Goal: Task Accomplishment & Management: Complete application form

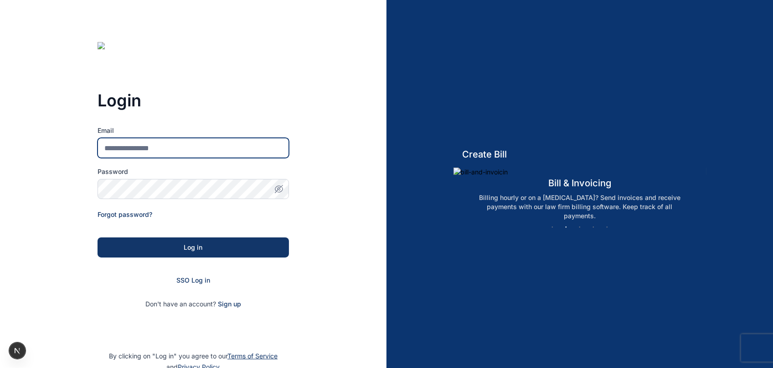
click at [140, 144] on input "Email" at bounding box center [194, 148] width 192 height 20
type input "**********"
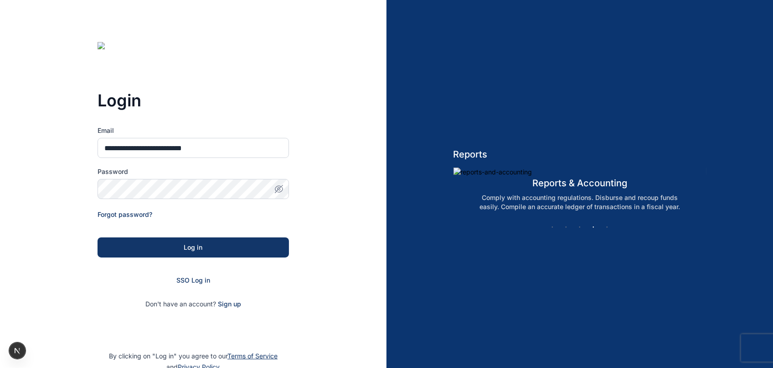
click at [279, 191] on icon "button" at bounding box center [279, 188] width 9 height 9
